Goal: Task Accomplishment & Management: Manage account settings

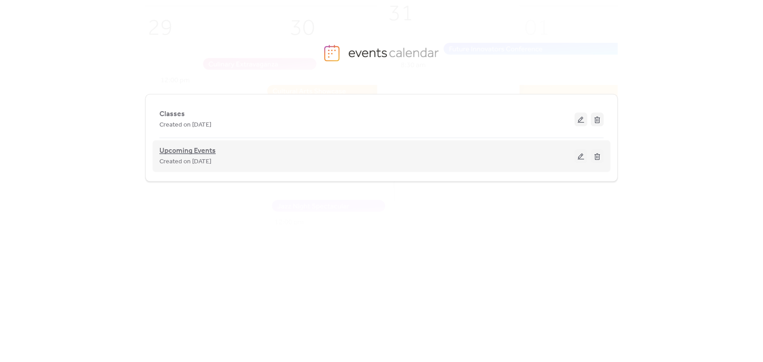
click at [183, 151] on span "Upcoming Events" at bounding box center [187, 151] width 56 height 11
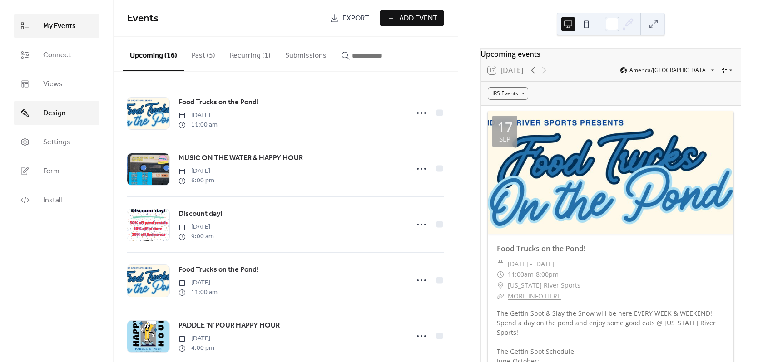
click at [66, 114] on link "Design" at bounding box center [57, 113] width 86 height 25
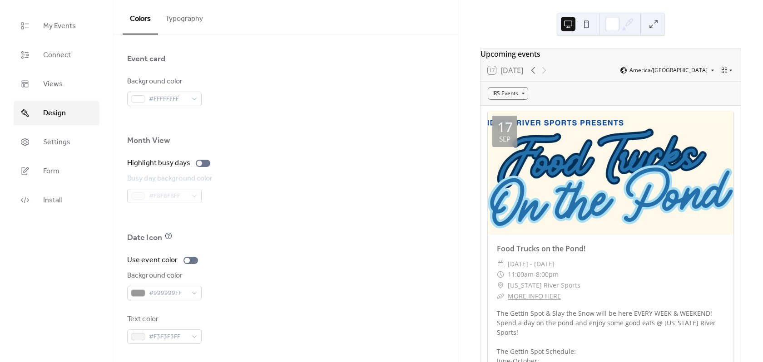
click at [362, 104] on div "Background color #FFFFFFFF" at bounding box center [285, 91] width 317 height 30
click at [46, 145] on span "Settings" at bounding box center [56, 142] width 27 height 11
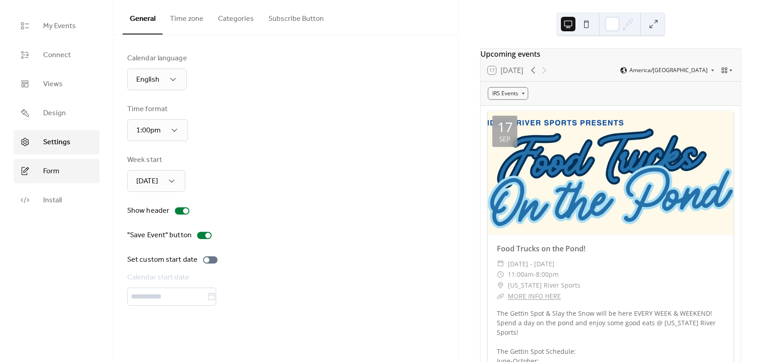
click at [57, 177] on span "Form" at bounding box center [51, 171] width 16 height 11
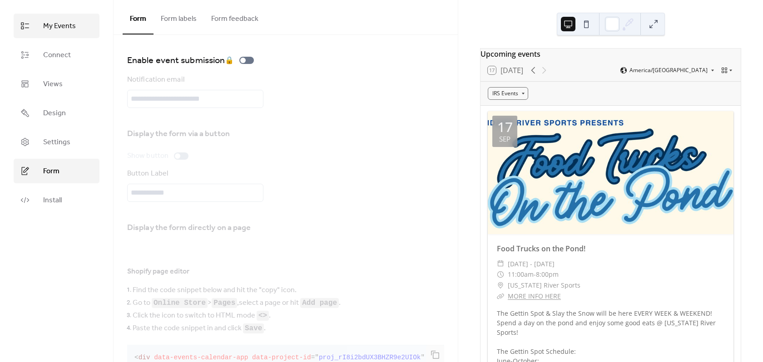
click at [57, 27] on span "My Events" at bounding box center [59, 26] width 33 height 11
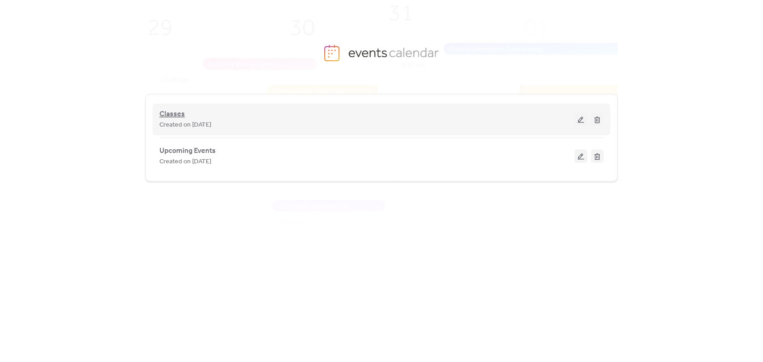
click at [180, 110] on span "Classes" at bounding box center [171, 114] width 25 height 11
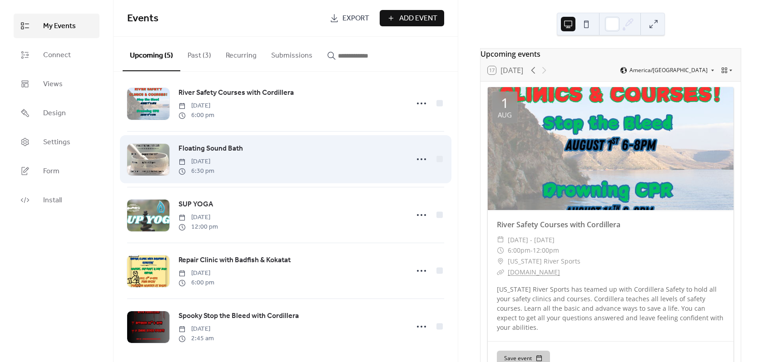
scroll to position [18, 0]
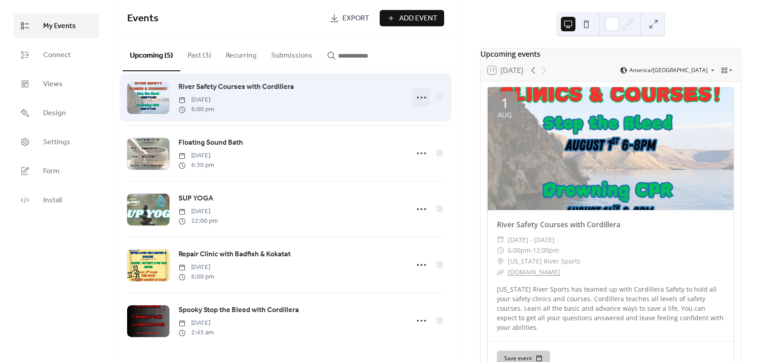
click at [414, 94] on icon at bounding box center [421, 97] width 15 height 15
click at [415, 80] on div "River Safety Courses with Cordillera [DATE] 6:00 pm" at bounding box center [285, 97] width 317 height 55
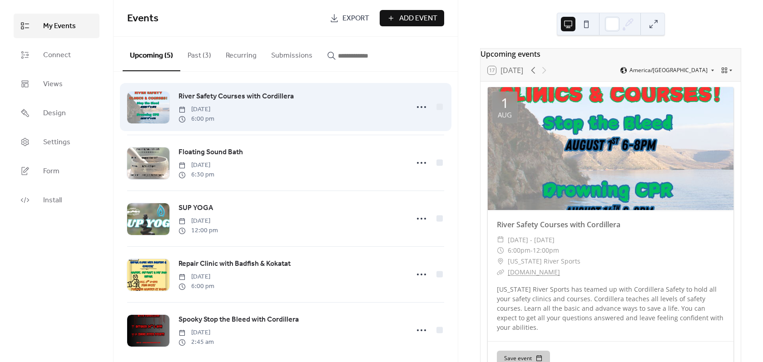
scroll to position [0, 0]
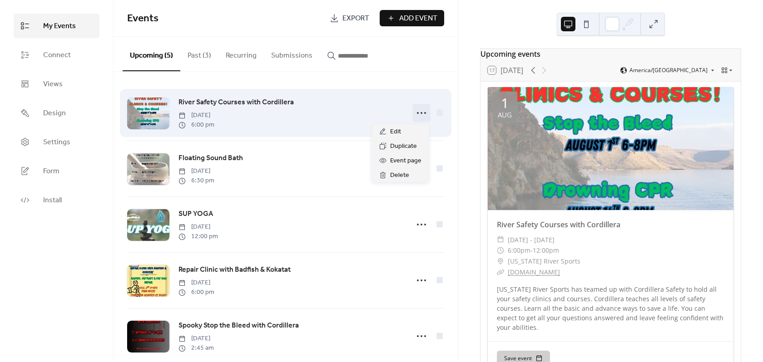
click at [416, 113] on icon at bounding box center [421, 113] width 15 height 15
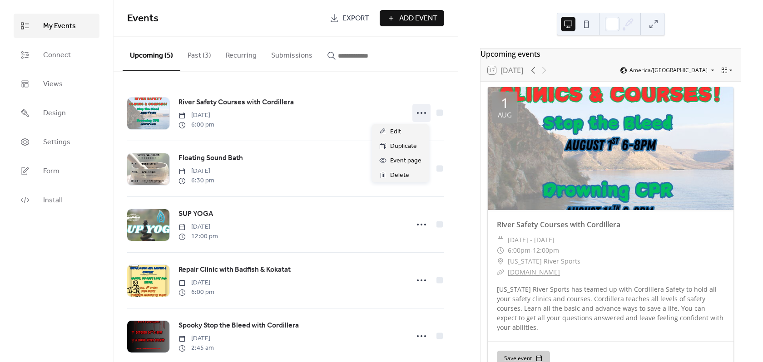
click at [426, 65] on div "Upcoming (5) Past (3) Recurring Submissions" at bounding box center [286, 54] width 344 height 35
click at [198, 51] on button "Past (3)" at bounding box center [199, 54] width 38 height 34
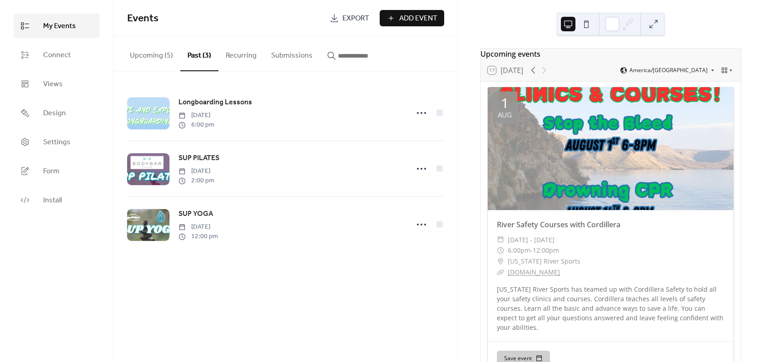
click at [146, 58] on button "Upcoming (5)" at bounding box center [152, 54] width 58 height 34
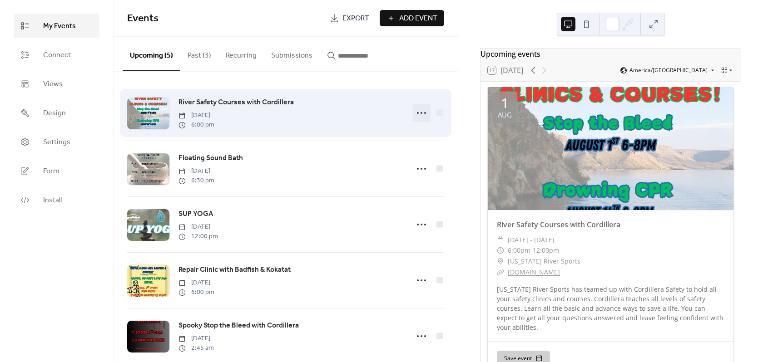
click at [424, 116] on icon at bounding box center [421, 113] width 15 height 15
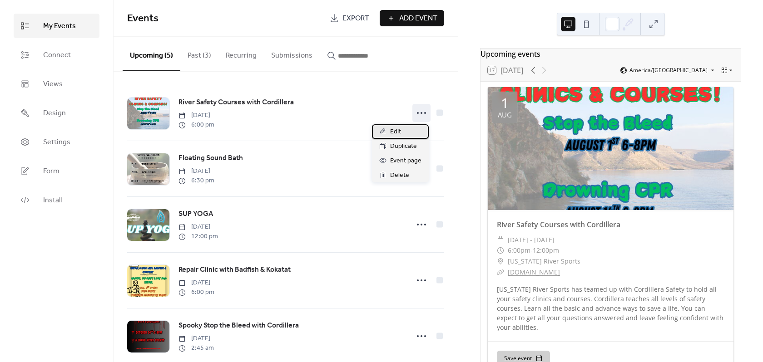
click at [405, 132] on div "Edit" at bounding box center [400, 131] width 57 height 15
